Goal: Information Seeking & Learning: Learn about a topic

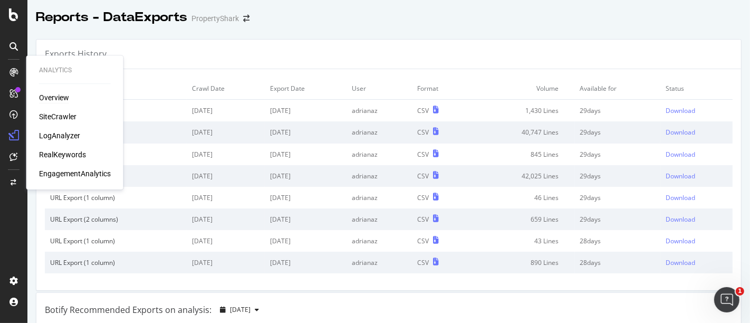
click at [50, 100] on div "Overview" at bounding box center [54, 97] width 30 height 11
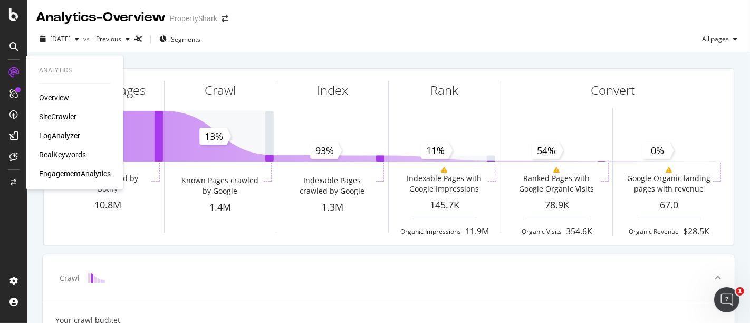
click at [57, 109] on div "Overview SiteCrawler LogAnalyzer RealKeywords EngagementAnalytics" at bounding box center [75, 135] width 72 height 86
click at [62, 112] on div "SiteCrawler" at bounding box center [57, 116] width 37 height 11
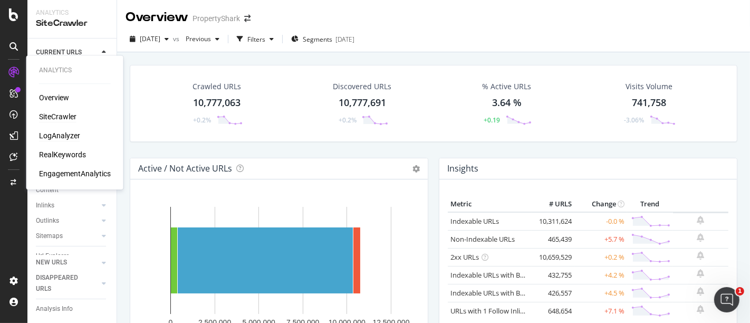
click at [61, 138] on div "LogAnalyzer" at bounding box center [59, 135] width 41 height 11
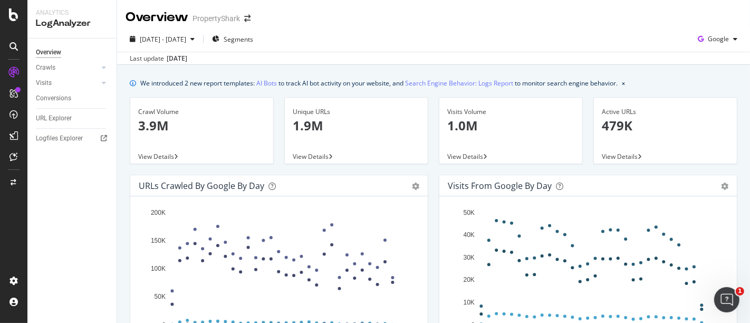
scroll to position [59, 0]
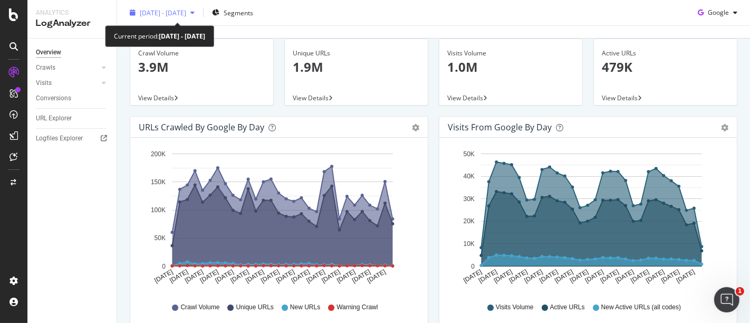
click at [186, 9] on span "[DATE] - [DATE]" at bounding box center [163, 12] width 46 height 9
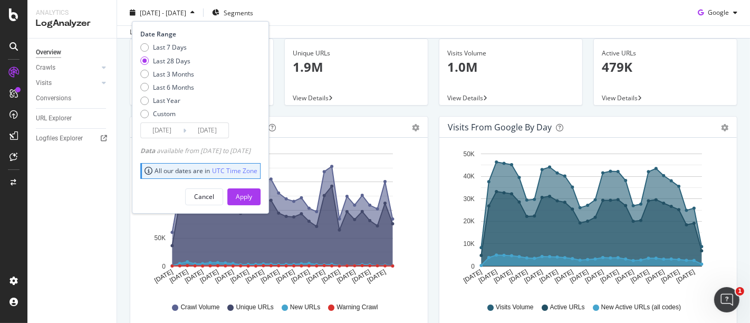
click at [211, 127] on input "[DATE]" at bounding box center [207, 130] width 42 height 15
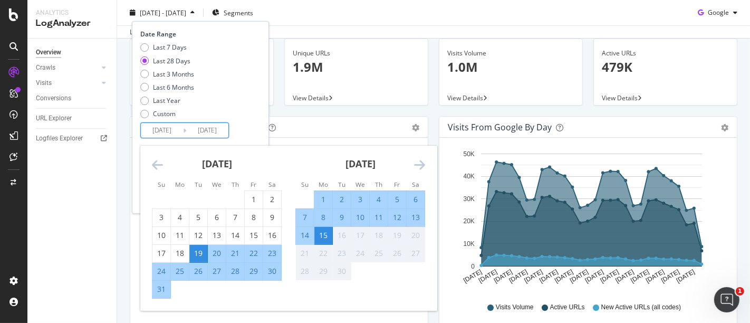
click at [433, 45] on div "Visits Volume 1.0M View Details" at bounding box center [510, 76] width 154 height 77
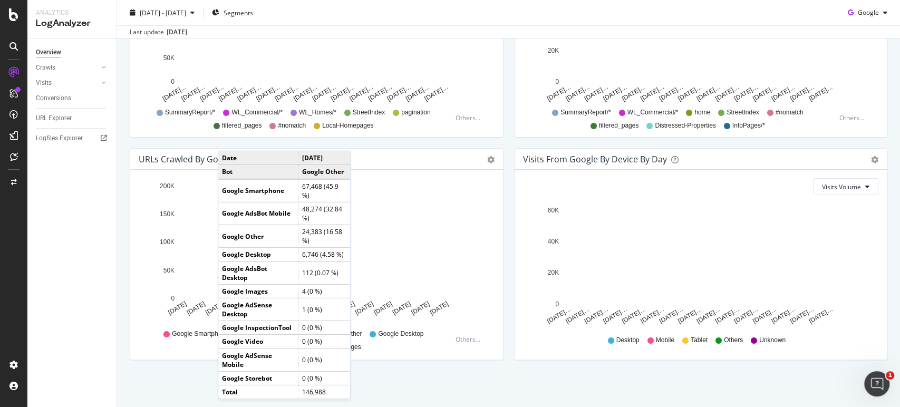
scroll to position [471, 0]
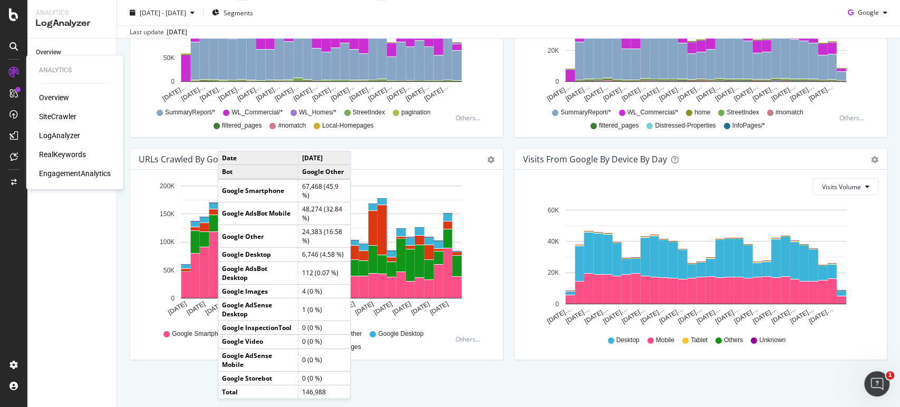
click at [59, 113] on div "SiteCrawler" at bounding box center [57, 116] width 37 height 11
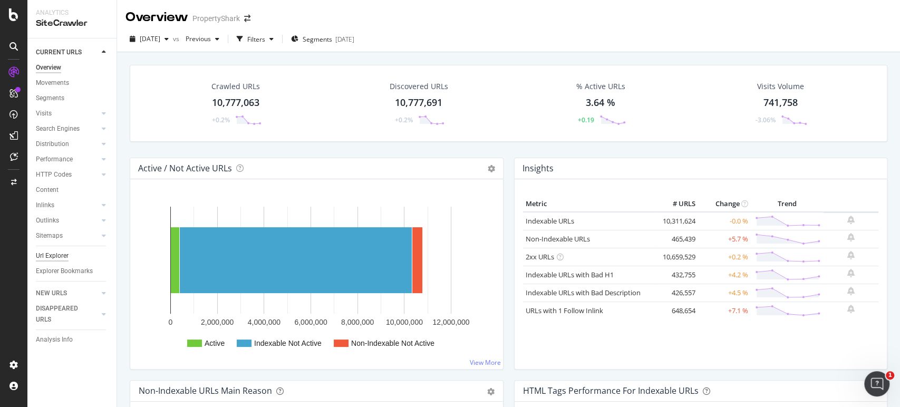
click at [45, 255] on div "Url Explorer" at bounding box center [52, 255] width 33 height 11
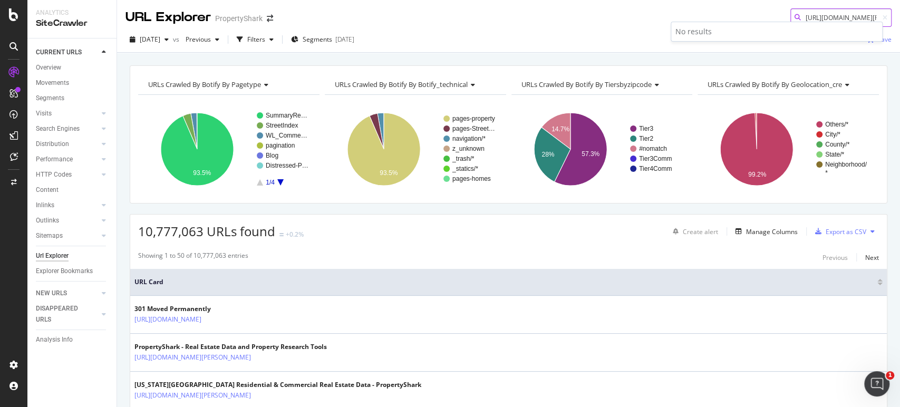
click at [749, 14] on input "[URL][DOMAIN_NAME][PERSON_NAME]" at bounding box center [840, 17] width 101 height 18
drag, startPoint x: 833, startPoint y: 14, endPoint x: 746, endPoint y: 14, distance: 86.5
click at [746, 14] on div "URL Explorer PropertyShark [URL][DOMAIN_NAME][PERSON_NAME]" at bounding box center [508, 13] width 783 height 27
click at [749, 11] on input "[DOMAIN_NAME][URL][PERSON_NAME]" at bounding box center [840, 17] width 101 height 18
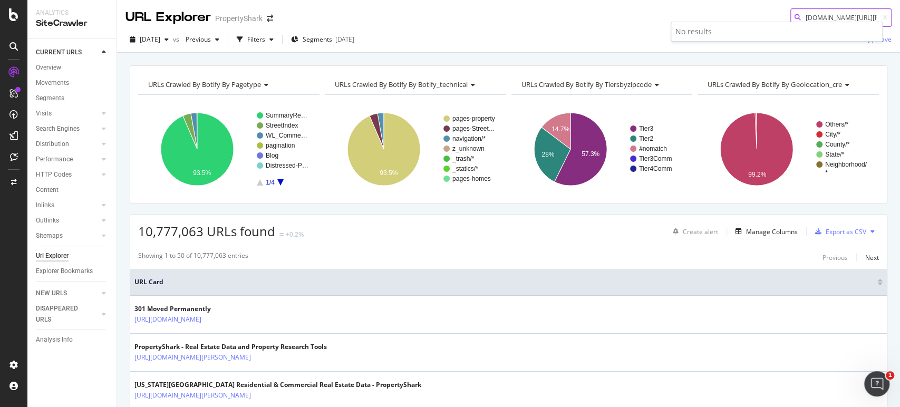
click at [749, 11] on input "[DOMAIN_NAME][URL][PERSON_NAME]" at bounding box center [840, 17] width 101 height 18
click at [749, 12] on input "[DOMAIN_NAME][URL][PERSON_NAME]" at bounding box center [840, 17] width 101 height 18
paste input "[URL][DOMAIN_NAME][PERSON_NAME]"
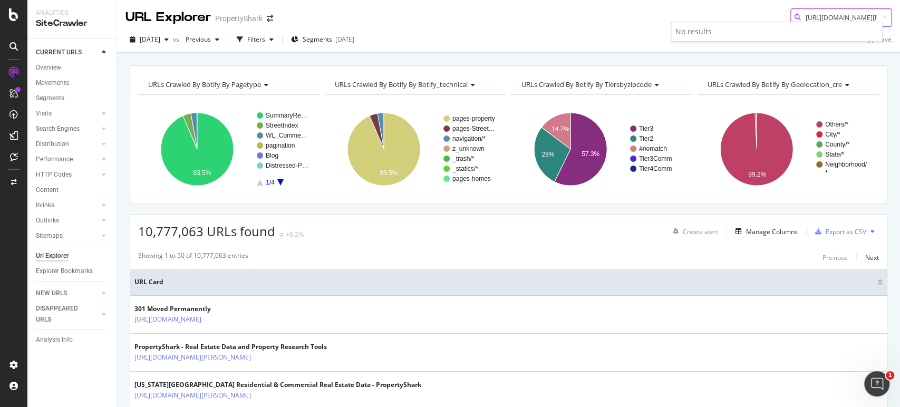
scroll to position [0, 154]
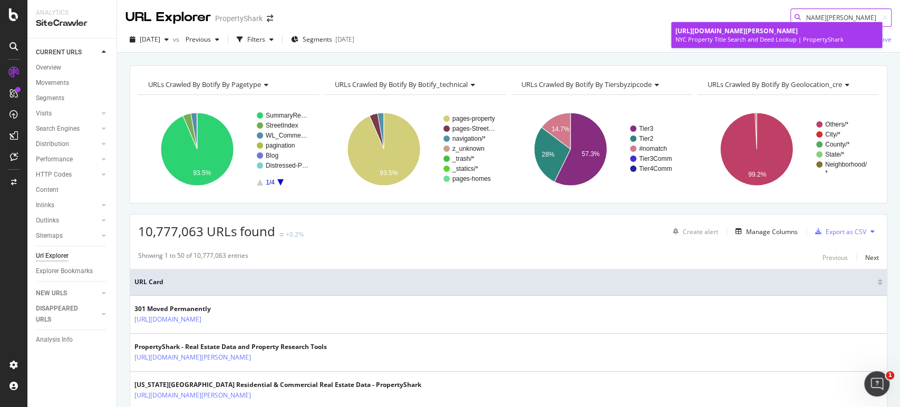
type input "[URL][DOMAIN_NAME][PERSON_NAME]"
click at [749, 35] on div "[URL][DOMAIN_NAME][PERSON_NAME]" at bounding box center [776, 30] width 202 height 9
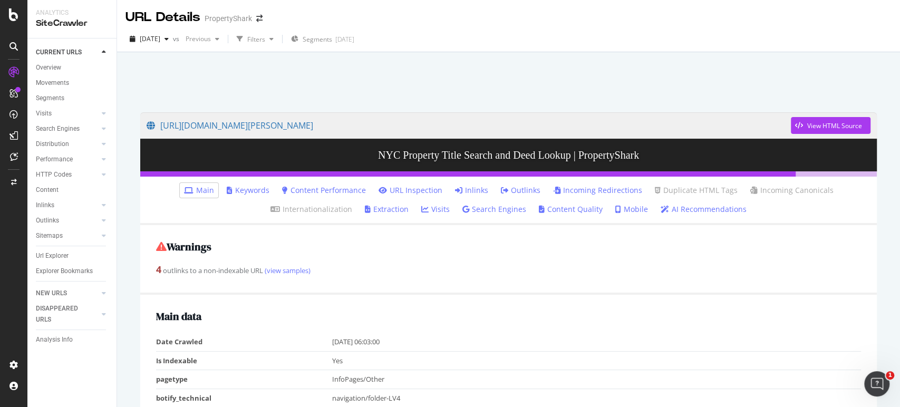
click at [467, 189] on link "Inlinks" at bounding box center [471, 190] width 33 height 11
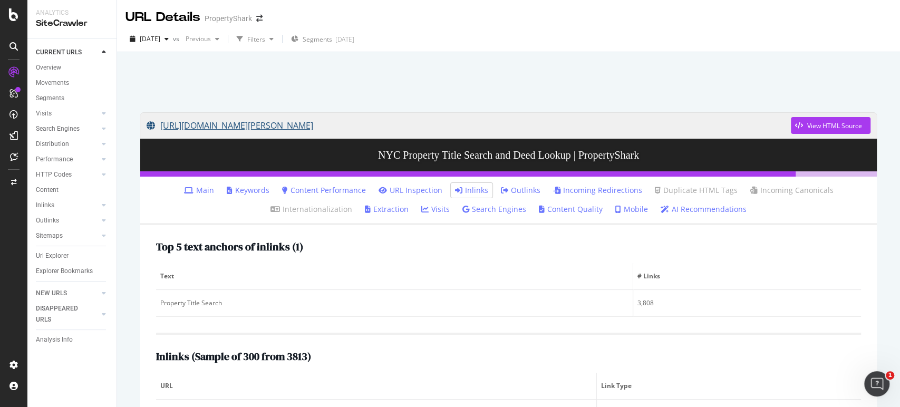
drag, startPoint x: 157, startPoint y: 105, endPoint x: 467, endPoint y: 134, distance: 311.9
click at [467, 134] on div "[URL][DOMAIN_NAME][PERSON_NAME] View HTML Source NYC Property Title Search and …" at bounding box center [509, 382] width 758 height 561
copy link "[URL][DOMAIN_NAME][PERSON_NAME]"
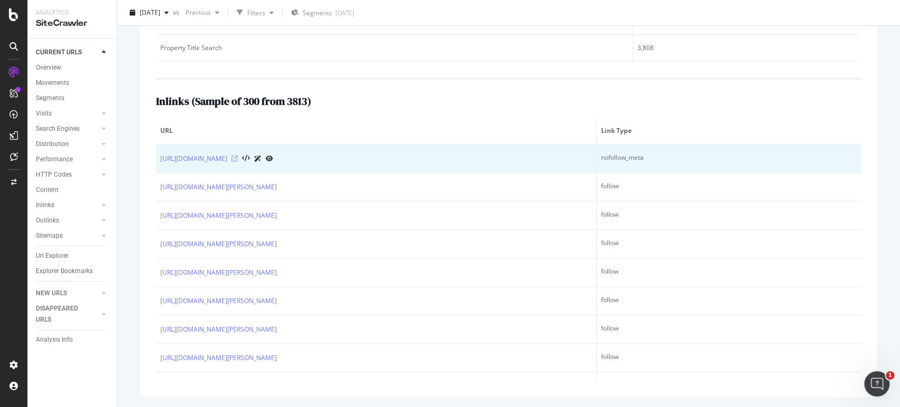
click at [238, 159] on icon at bounding box center [234, 159] width 6 height 6
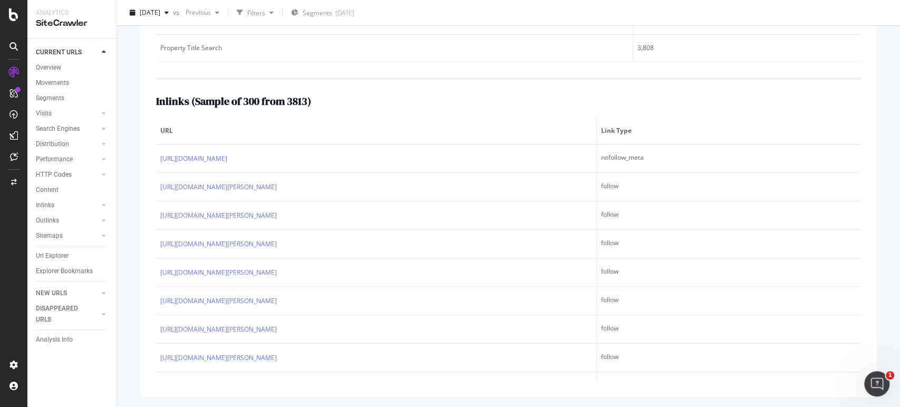
click at [489, 90] on div "Inlinks ( Sample of 300 from 3813 ) URL Link Type [URL][DOMAIN_NAME] nofollow_m…" at bounding box center [508, 229] width 705 height 304
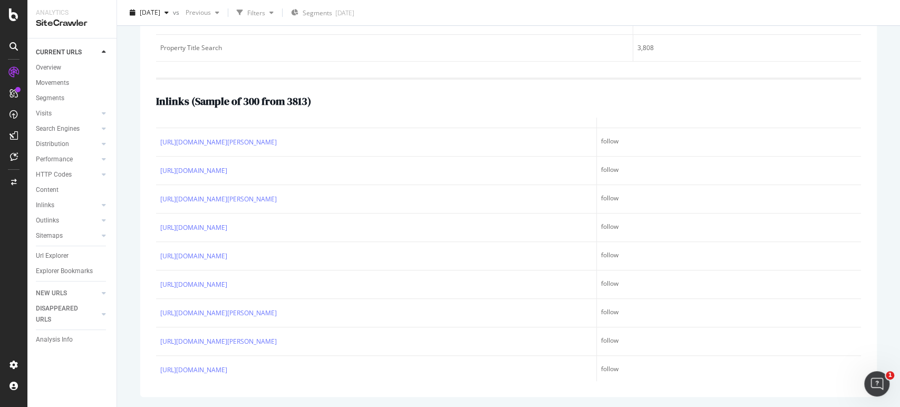
scroll to position [234, 0]
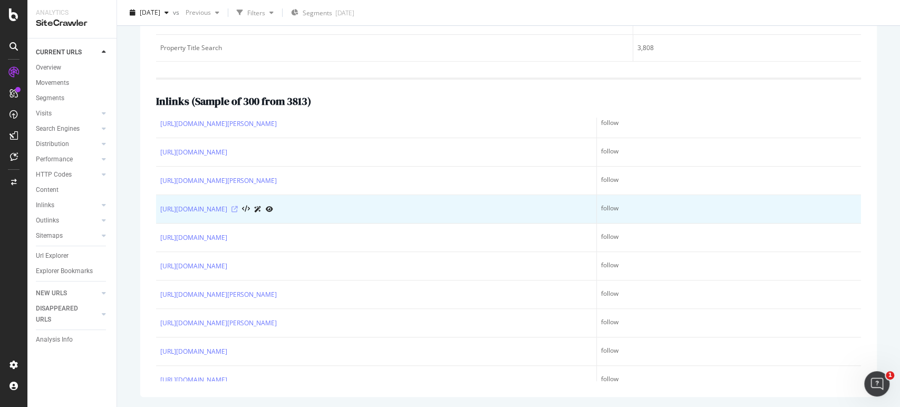
click at [238, 206] on icon at bounding box center [234, 209] width 6 height 6
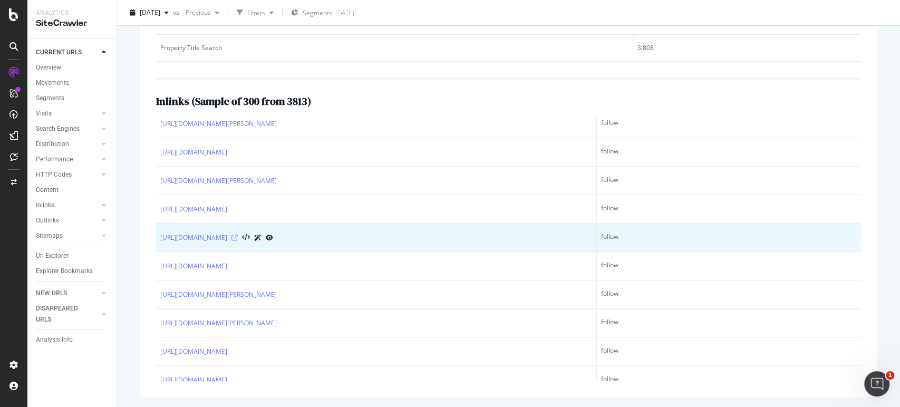
click at [238, 235] on icon at bounding box center [234, 238] width 6 height 6
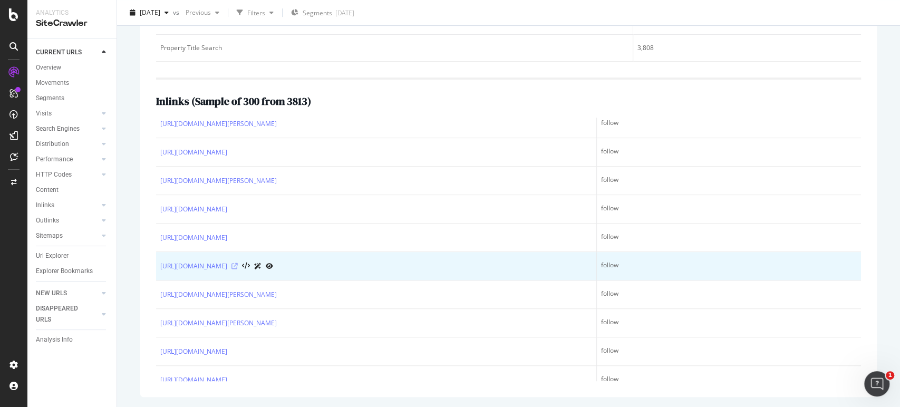
click at [238, 267] on icon at bounding box center [234, 266] width 6 height 6
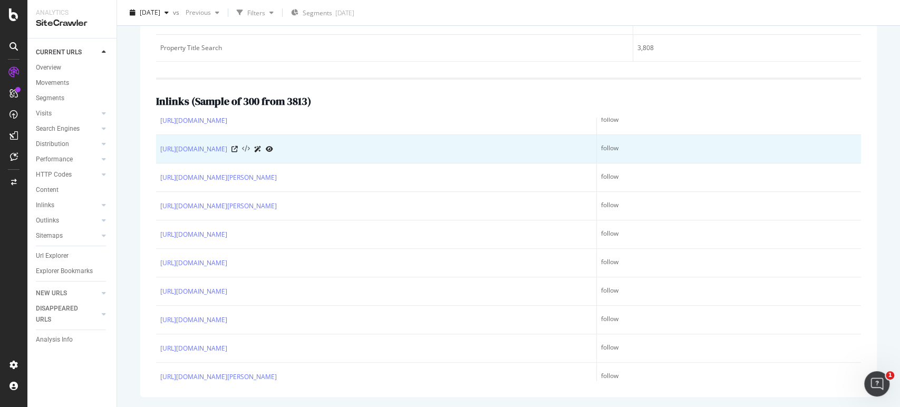
scroll to position [410, 0]
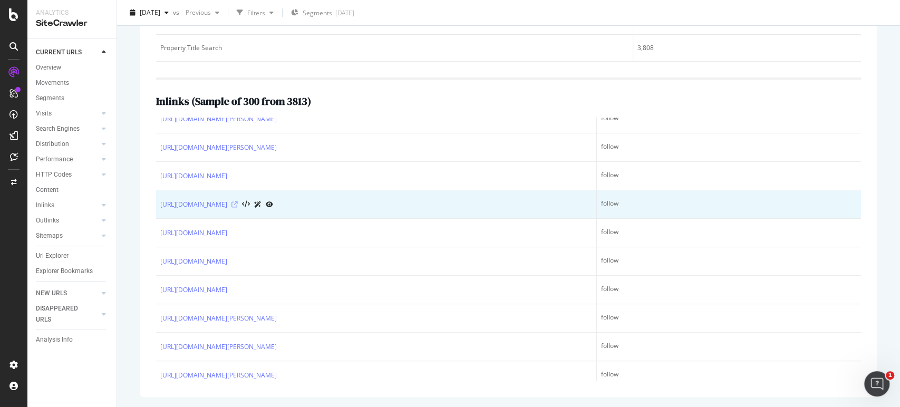
click at [238, 205] on icon at bounding box center [234, 204] width 6 height 6
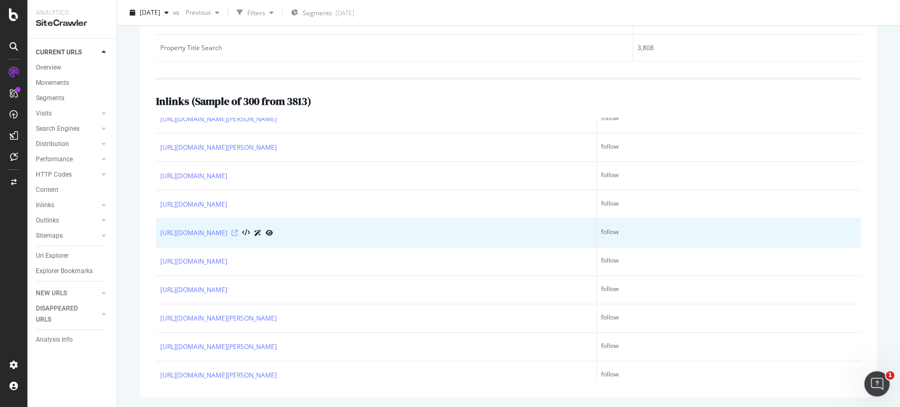
click at [238, 232] on icon at bounding box center [234, 233] width 6 height 6
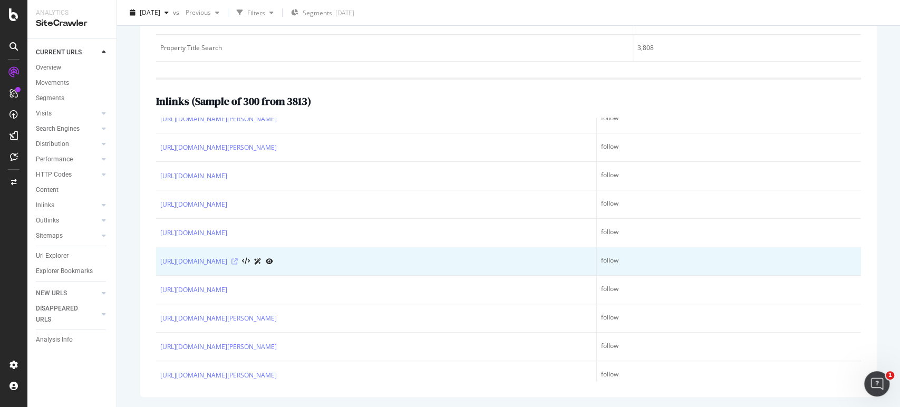
click at [238, 258] on icon at bounding box center [234, 261] width 6 height 6
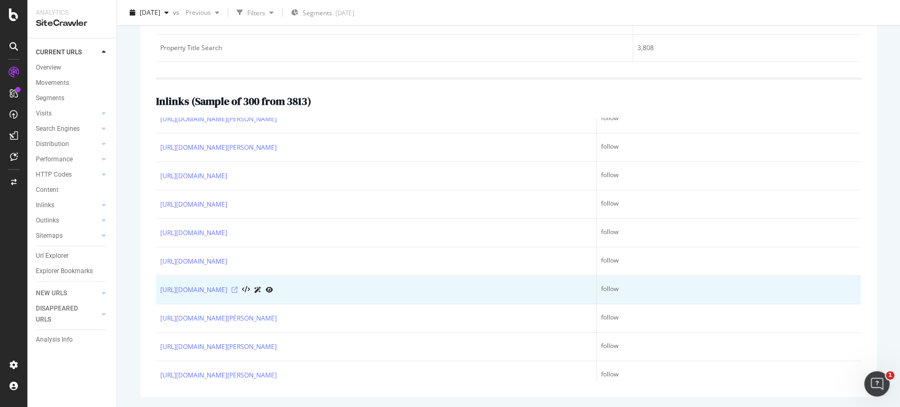
click at [238, 287] on icon at bounding box center [234, 290] width 6 height 6
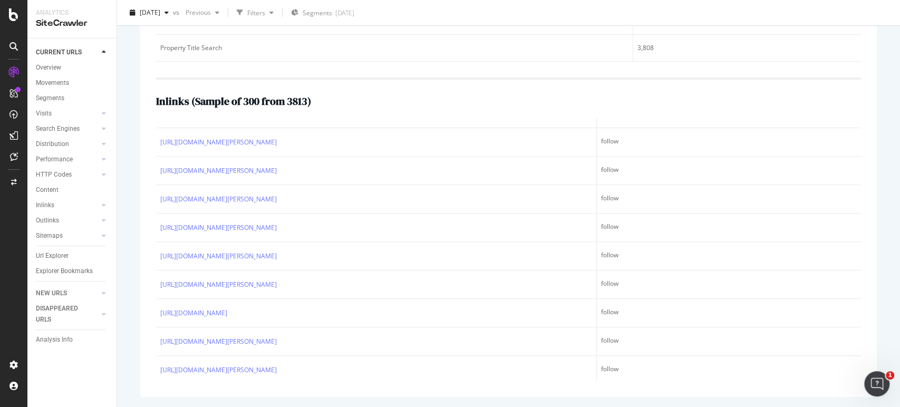
scroll to position [644, 0]
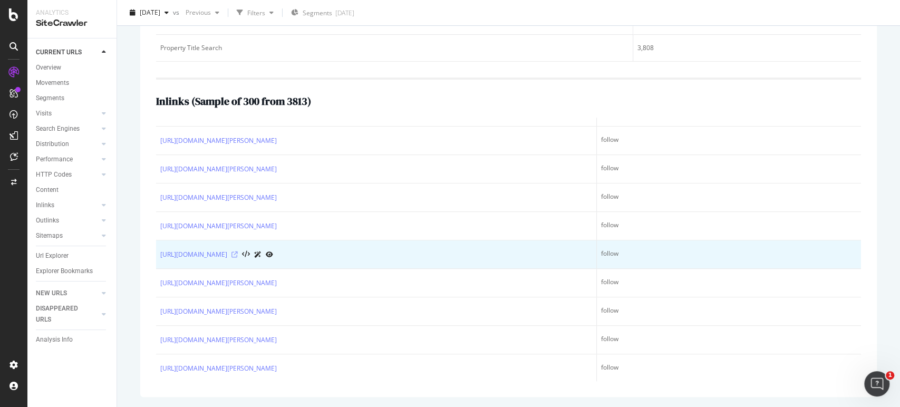
click at [238, 251] on icon at bounding box center [234, 254] width 6 height 6
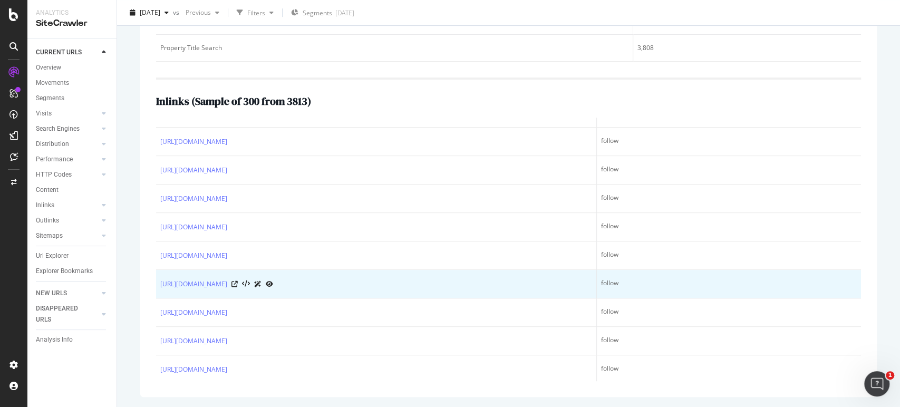
scroll to position [3631, 0]
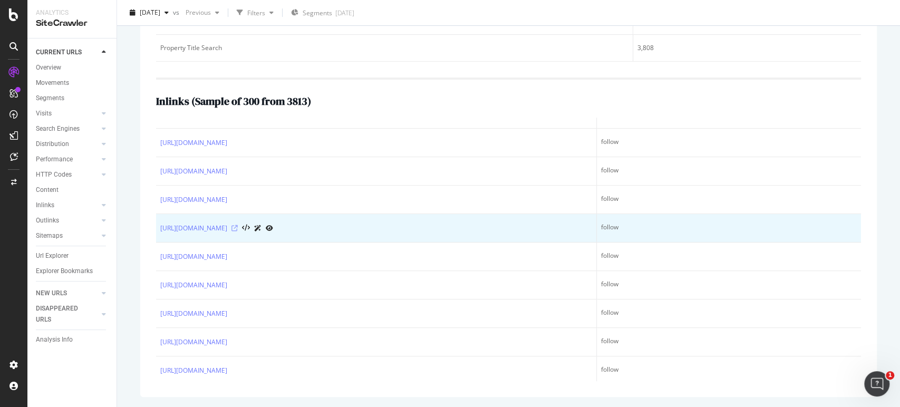
click at [238, 225] on icon at bounding box center [234, 228] width 6 height 6
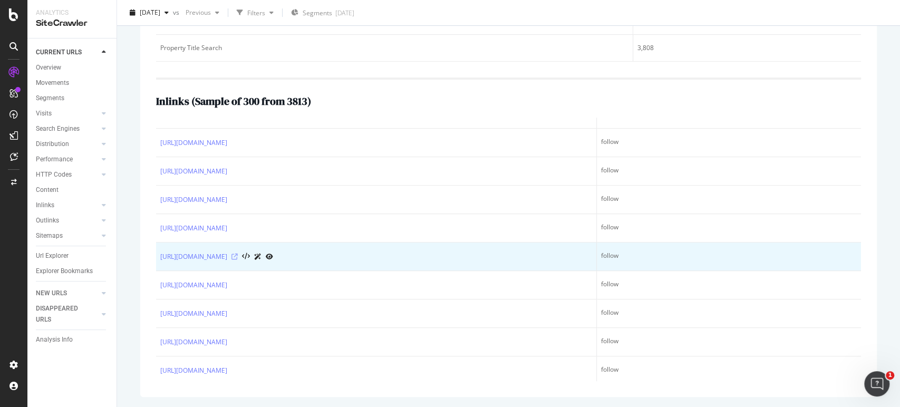
click at [238, 254] on icon at bounding box center [234, 257] width 6 height 6
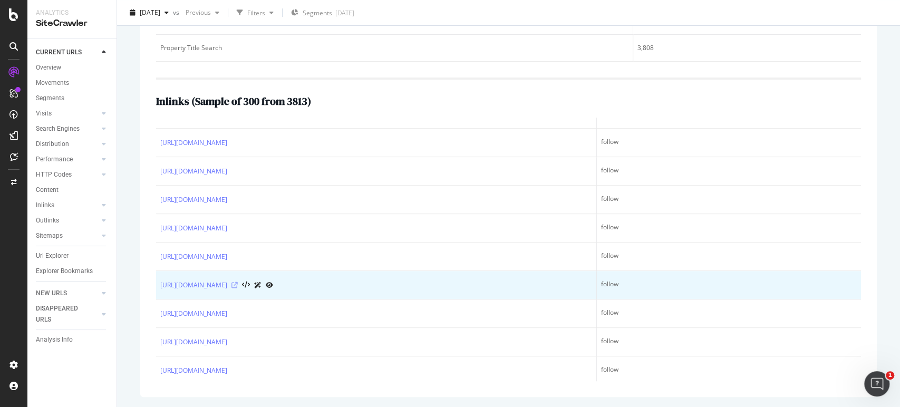
click at [238, 282] on icon at bounding box center [234, 285] width 6 height 6
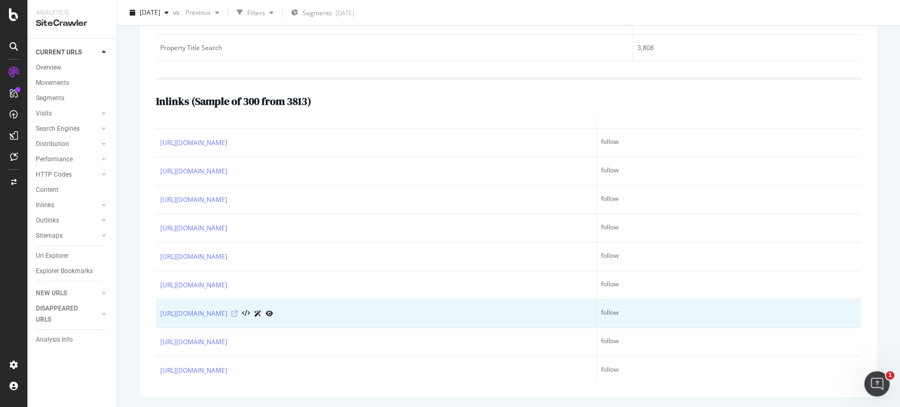
click at [238, 310] on icon at bounding box center [234, 313] width 6 height 6
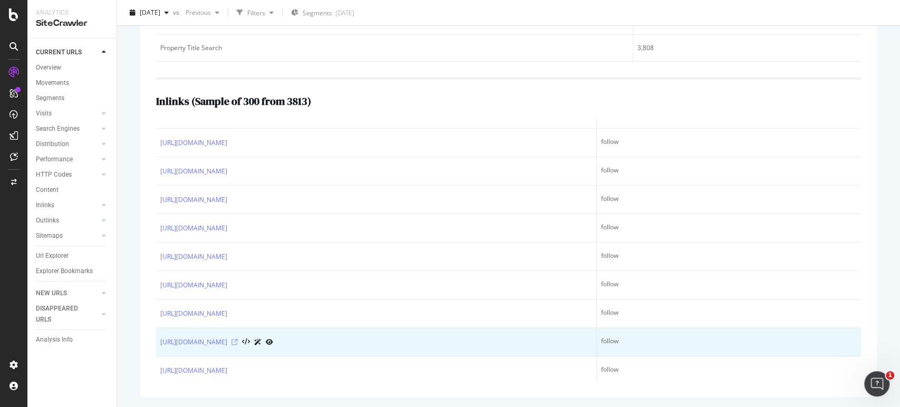
click at [238, 322] on icon at bounding box center [234, 342] width 6 height 6
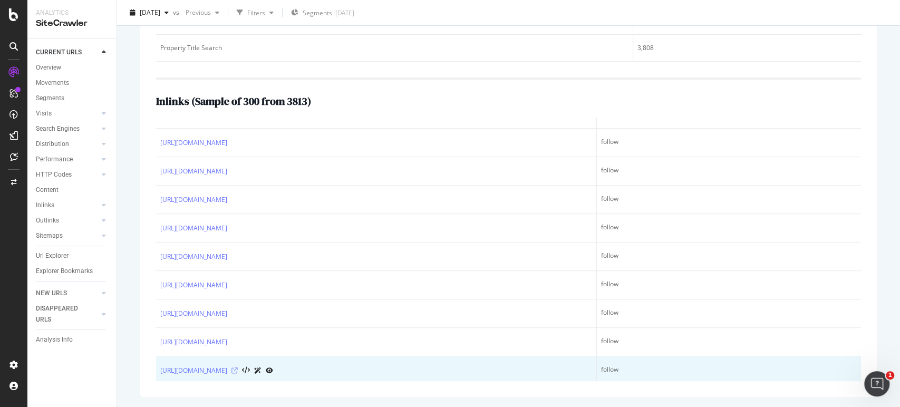
click at [238, 322] on icon at bounding box center [234, 370] width 6 height 6
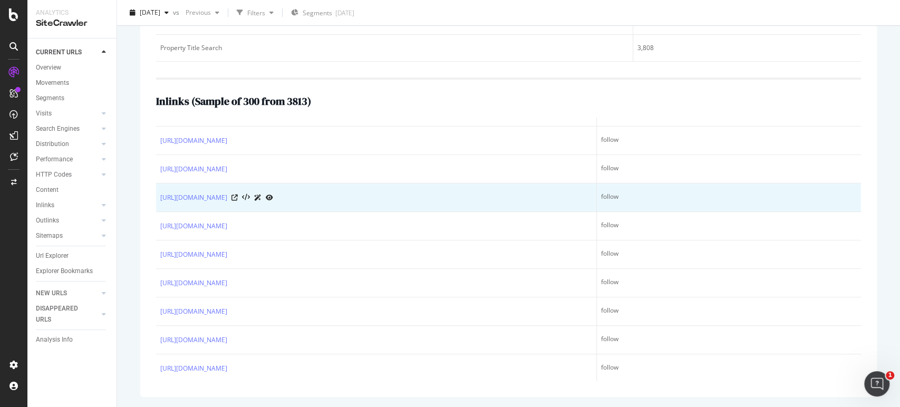
scroll to position [3749, 0]
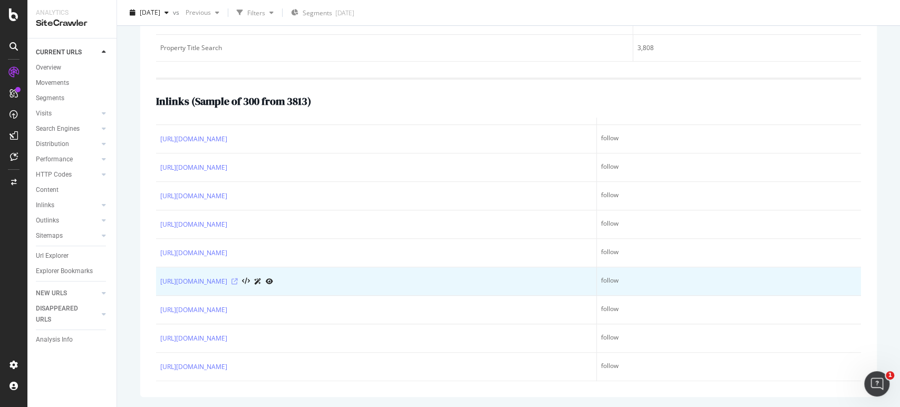
click at [238, 278] on icon at bounding box center [234, 281] width 6 height 6
click at [238, 277] on icon at bounding box center [234, 280] width 6 height 6
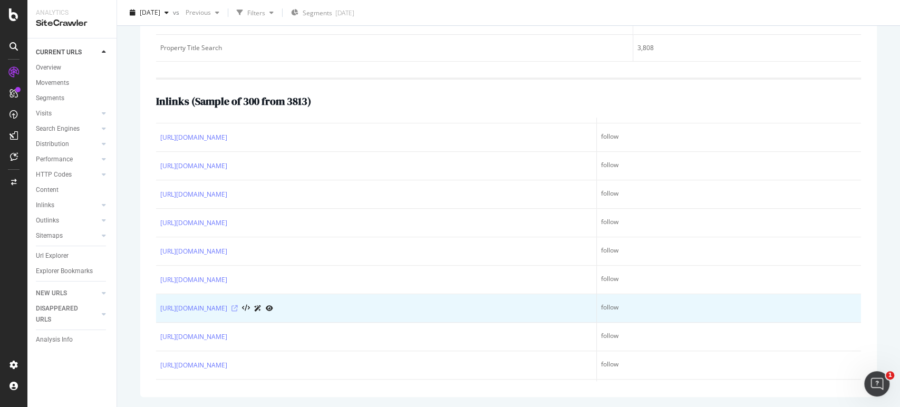
click at [238, 305] on icon at bounding box center [234, 308] width 6 height 6
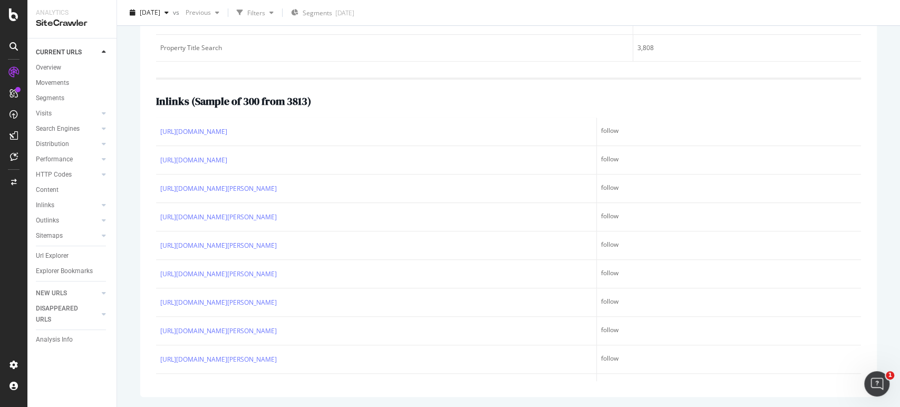
scroll to position [4041, 0]
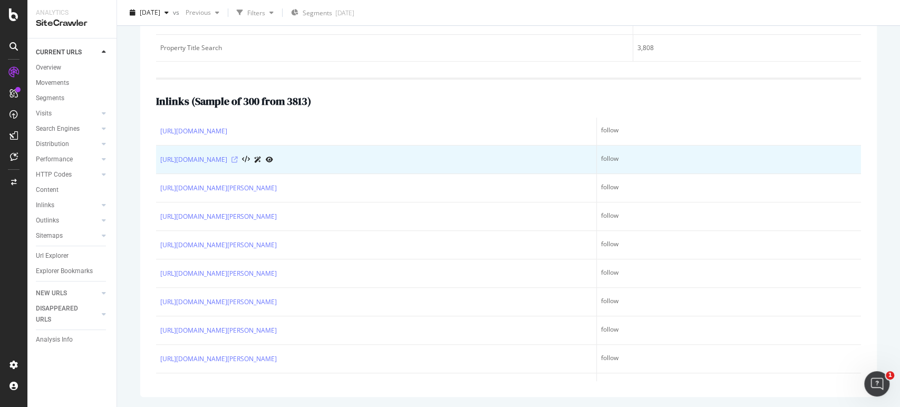
click at [238, 157] on icon at bounding box center [234, 160] width 6 height 6
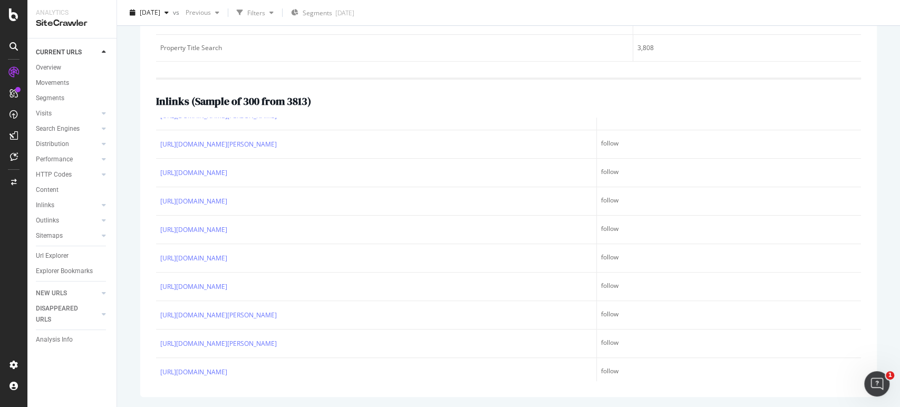
scroll to position [6560, 0]
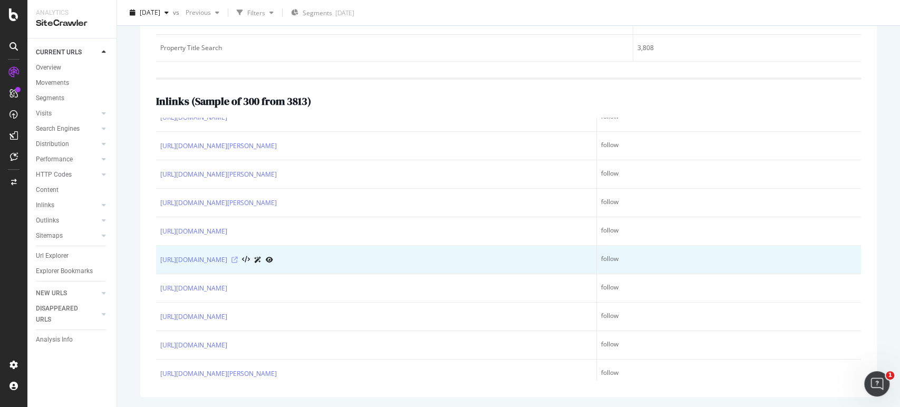
click at [238, 257] on icon at bounding box center [234, 260] width 6 height 6
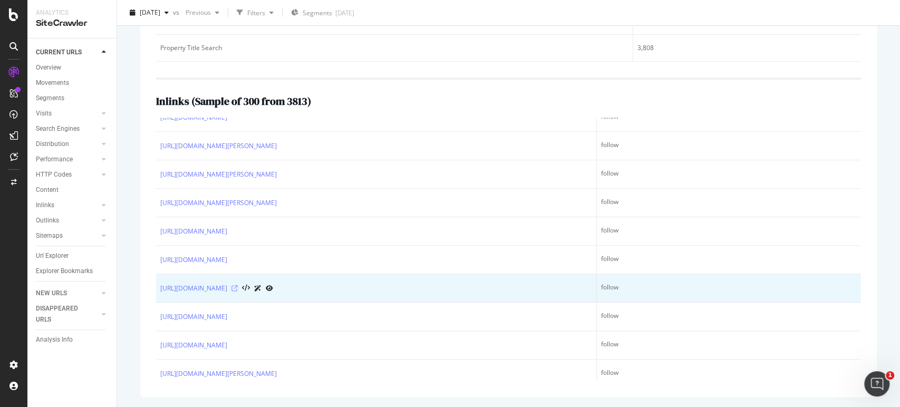
click at [238, 285] on icon at bounding box center [234, 288] width 6 height 6
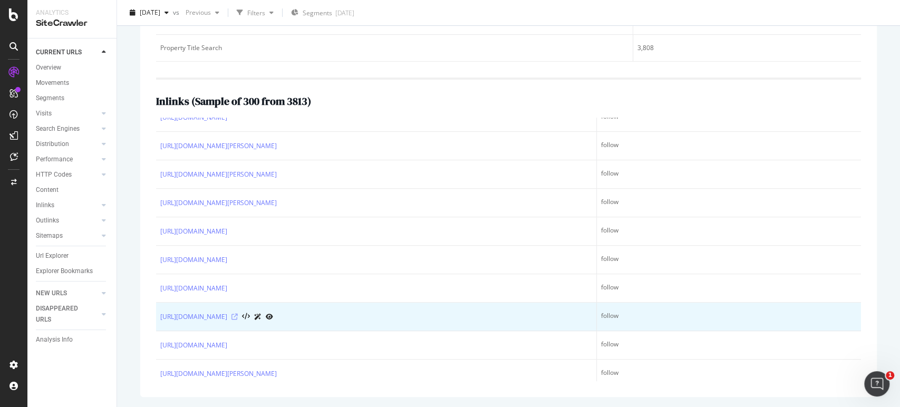
click at [238, 314] on icon at bounding box center [234, 317] width 6 height 6
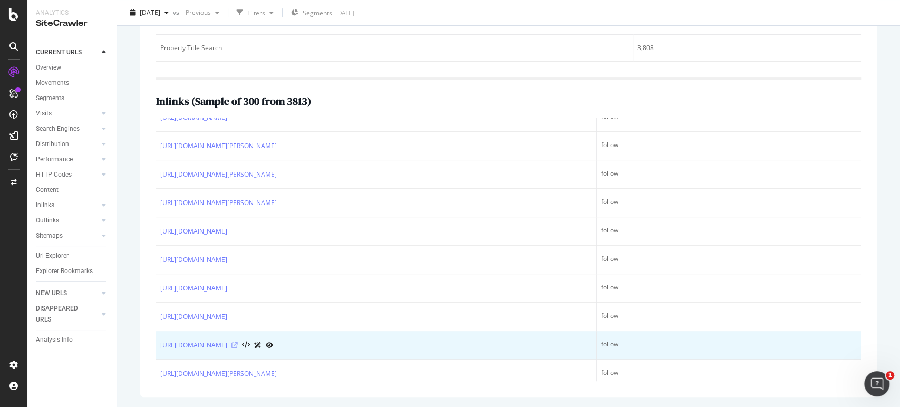
click at [238, 322] on icon at bounding box center [234, 345] width 6 height 6
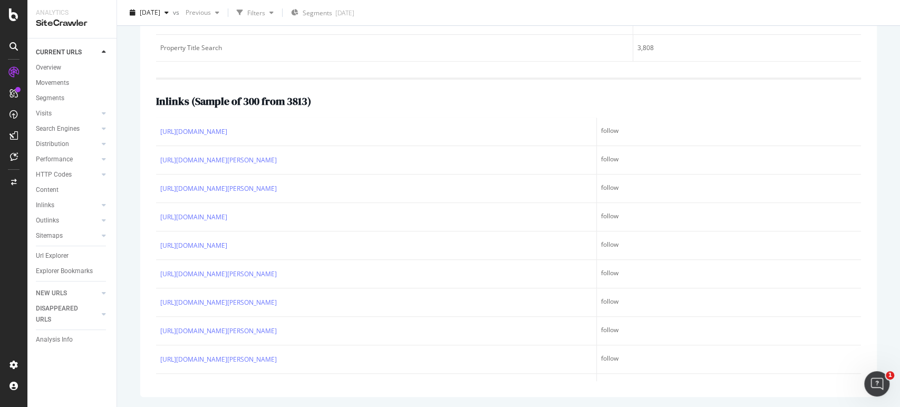
scroll to position [6794, 0]
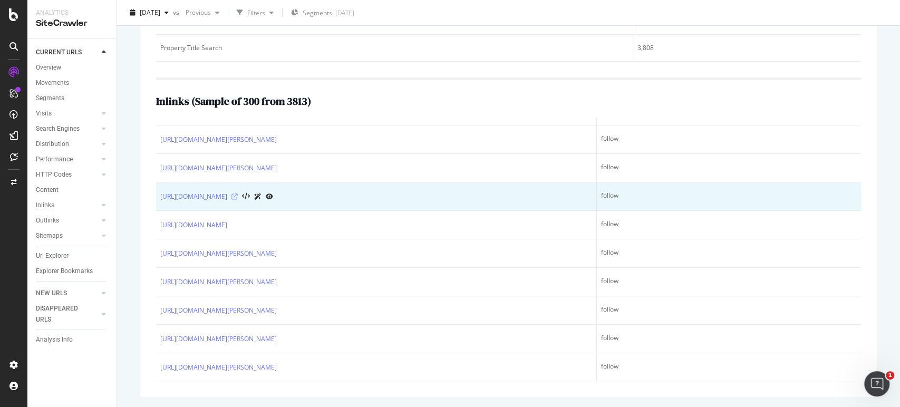
click at [238, 193] on icon at bounding box center [234, 196] width 6 height 6
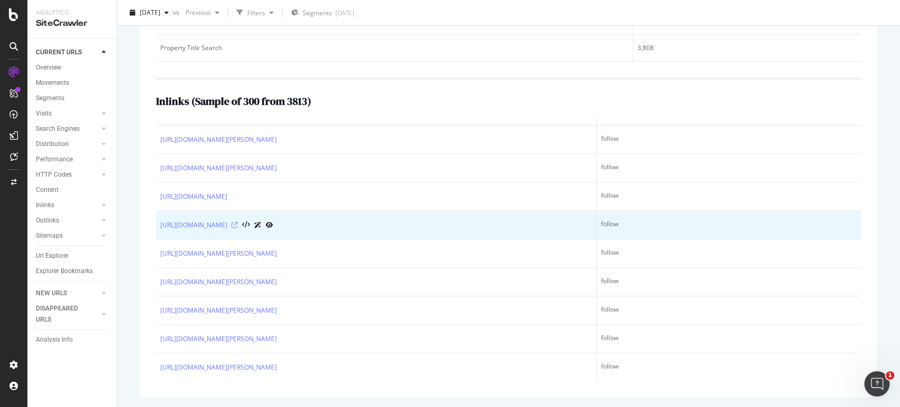
click at [238, 222] on icon at bounding box center [234, 225] width 6 height 6
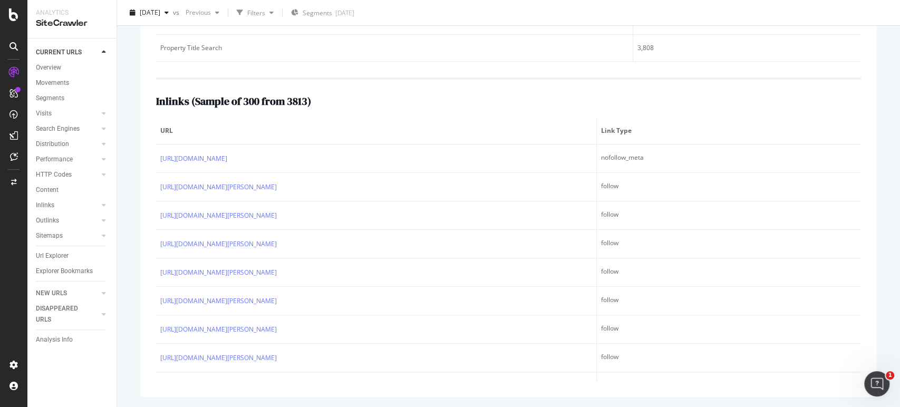
scroll to position [0, 0]
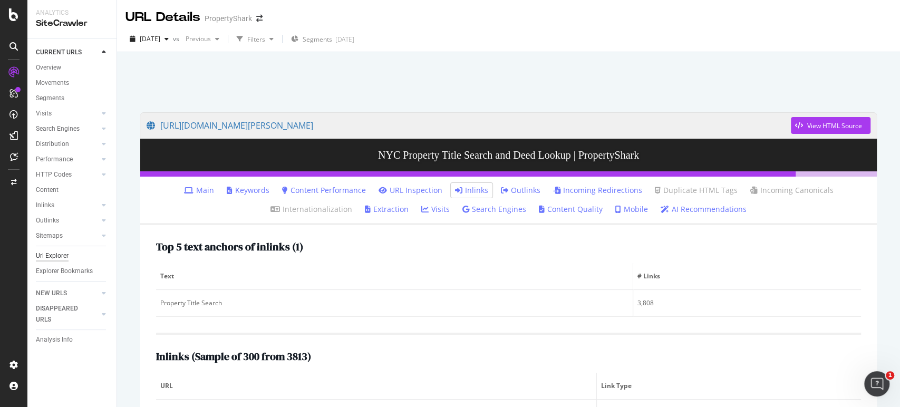
click at [61, 257] on div "Url Explorer" at bounding box center [52, 255] width 33 height 11
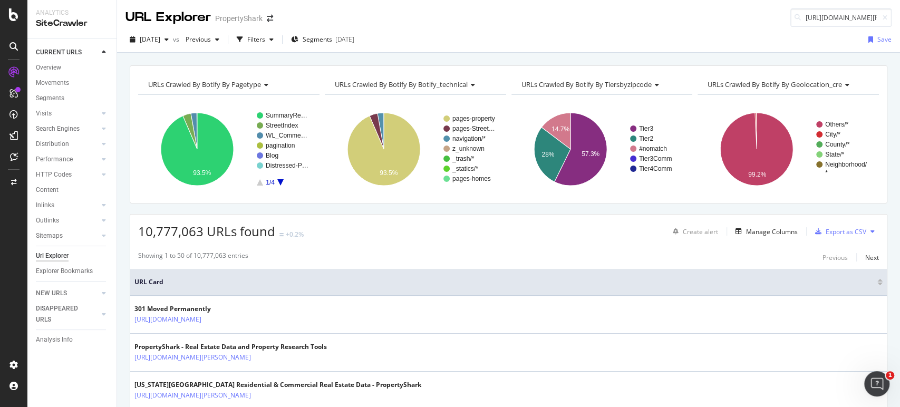
scroll to position [0, 144]
type input "[URL][DOMAIN_NAME][PERSON_NAME]"
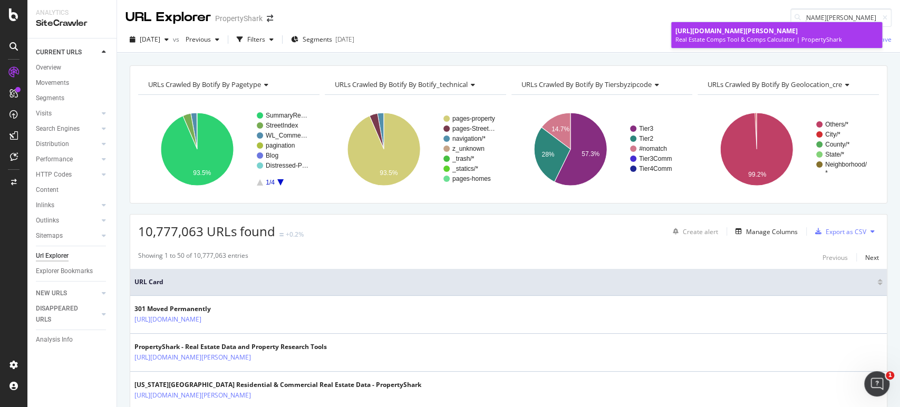
click at [749, 38] on div "Real Estate Comps Tool & Comps Calculator | PropertyShark" at bounding box center [776, 39] width 202 height 8
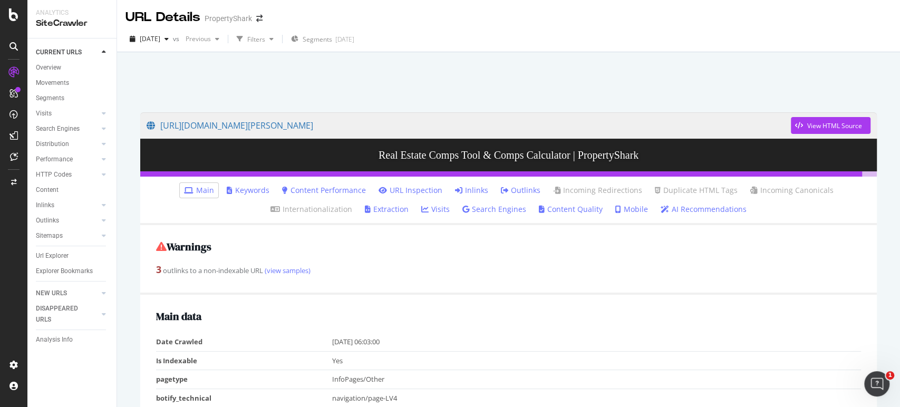
click at [478, 192] on link "Inlinks" at bounding box center [471, 190] width 33 height 11
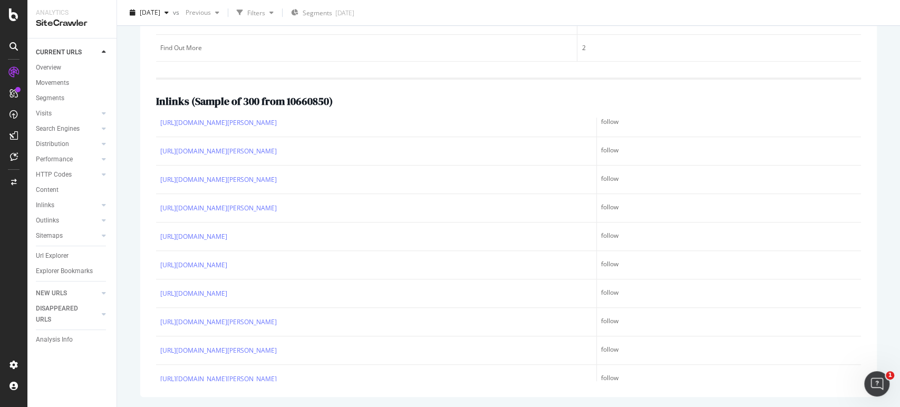
scroll to position [890, 0]
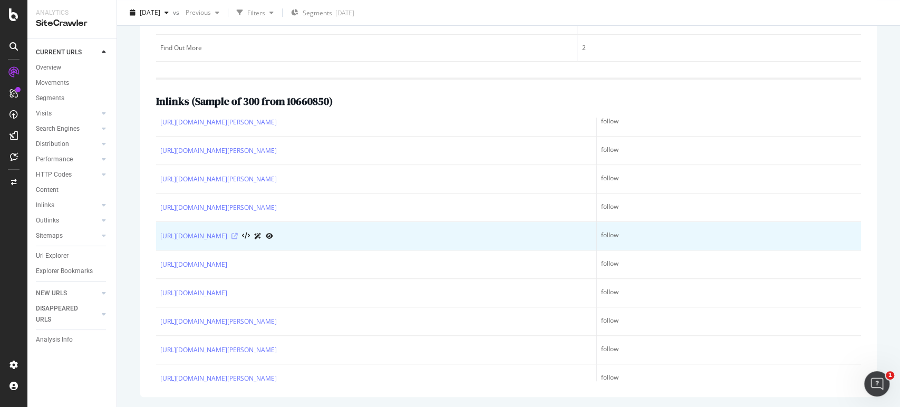
click at [238, 233] on icon at bounding box center [234, 236] width 6 height 6
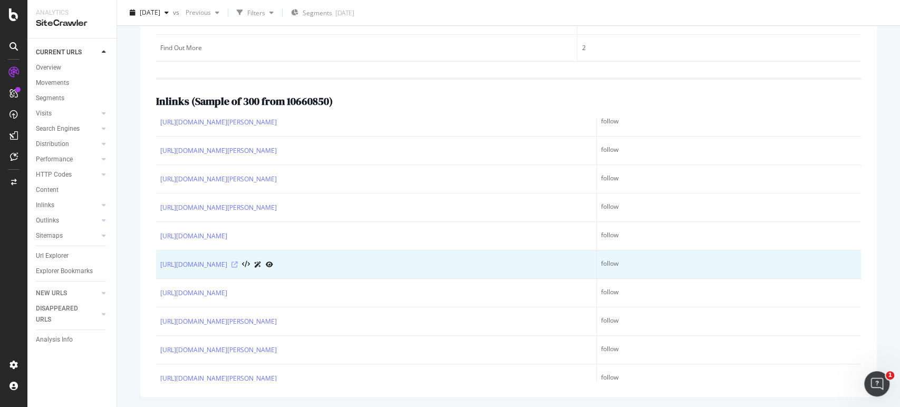
click at [238, 263] on icon at bounding box center [234, 264] width 6 height 6
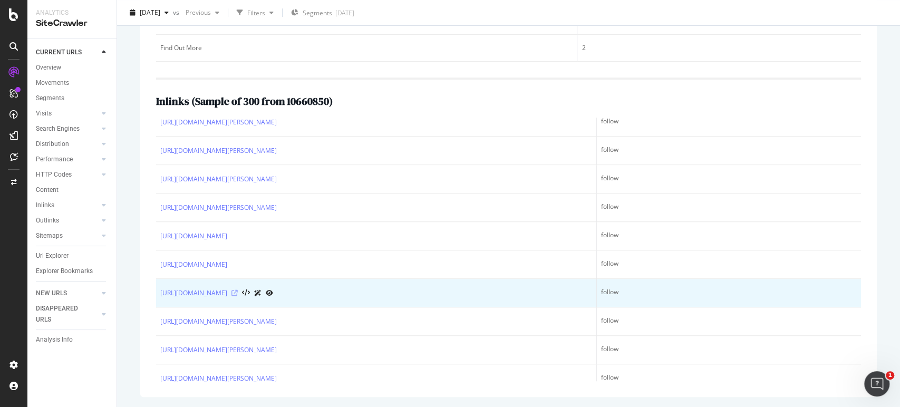
click at [238, 290] on icon at bounding box center [234, 293] width 6 height 6
